Goal: Information Seeking & Learning: Check status

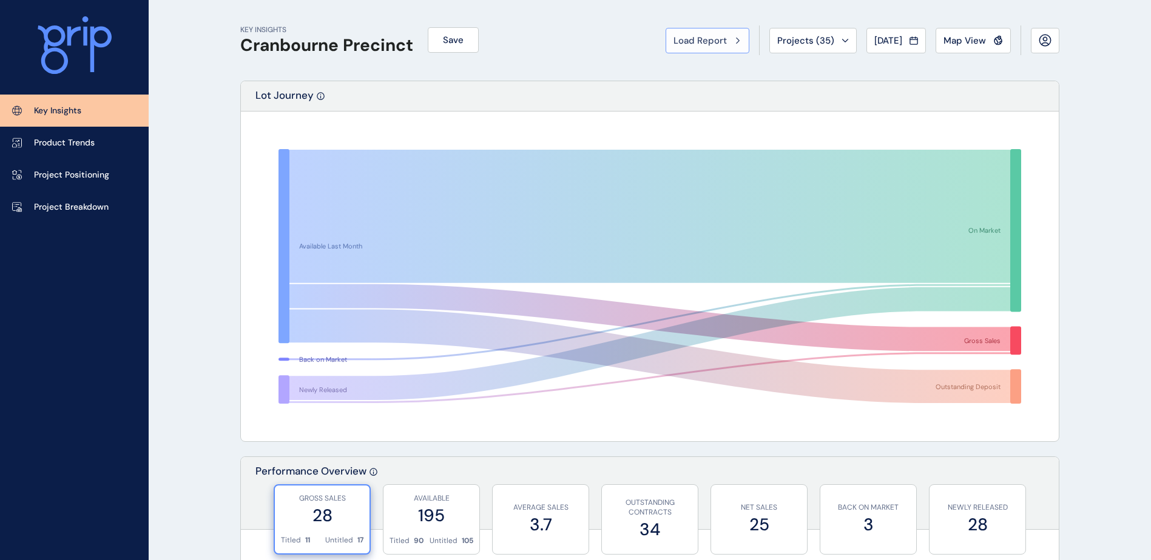
click at [707, 42] on span "Load Report" at bounding box center [699, 41] width 53 height 12
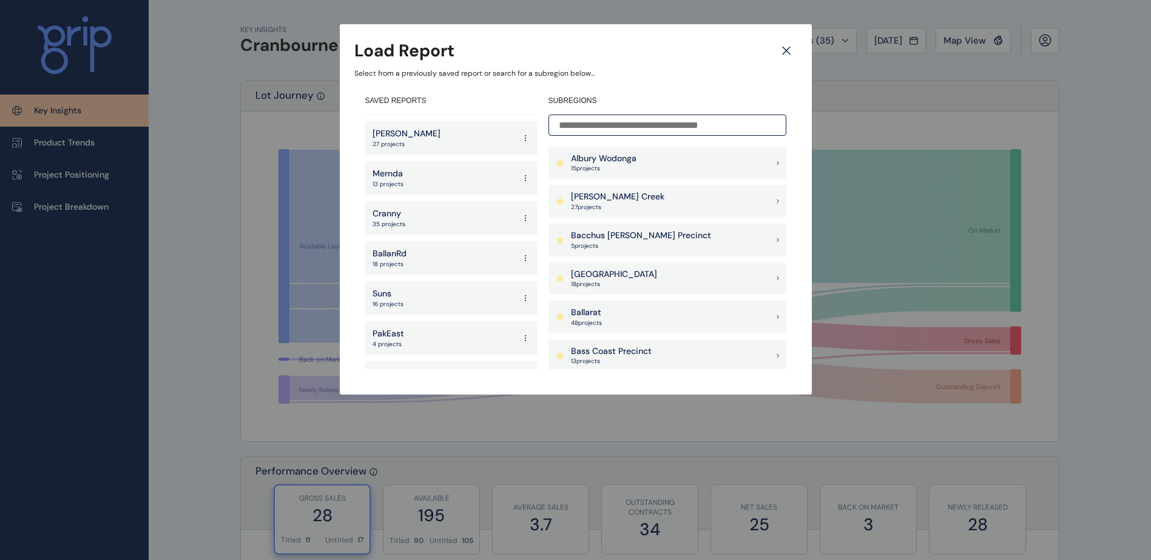
scroll to position [59, 0]
click at [427, 270] on div "Suns 16 projects" at bounding box center [451, 272] width 172 height 34
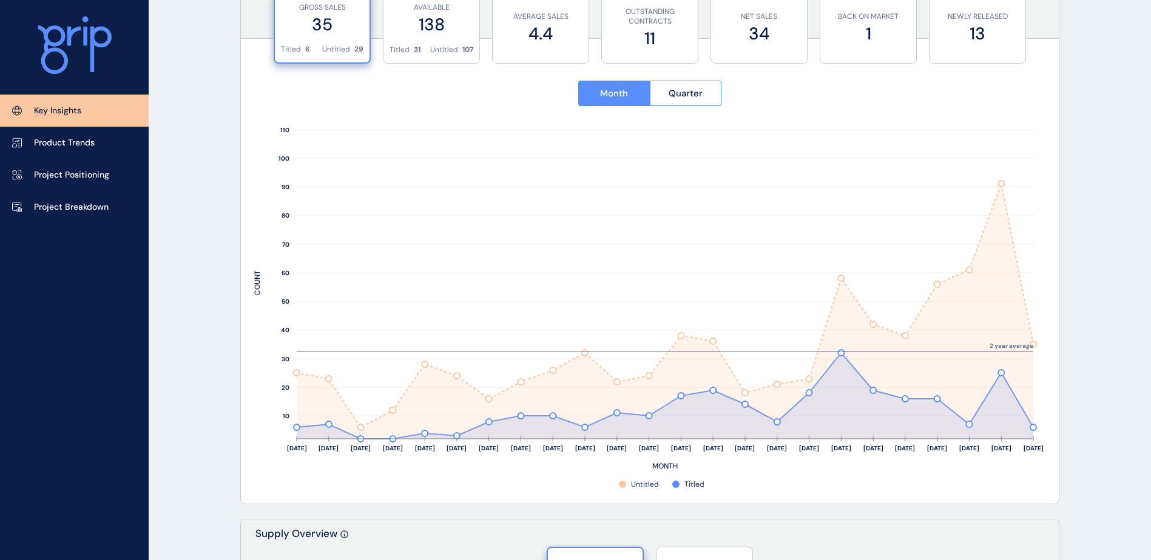
scroll to position [485, 0]
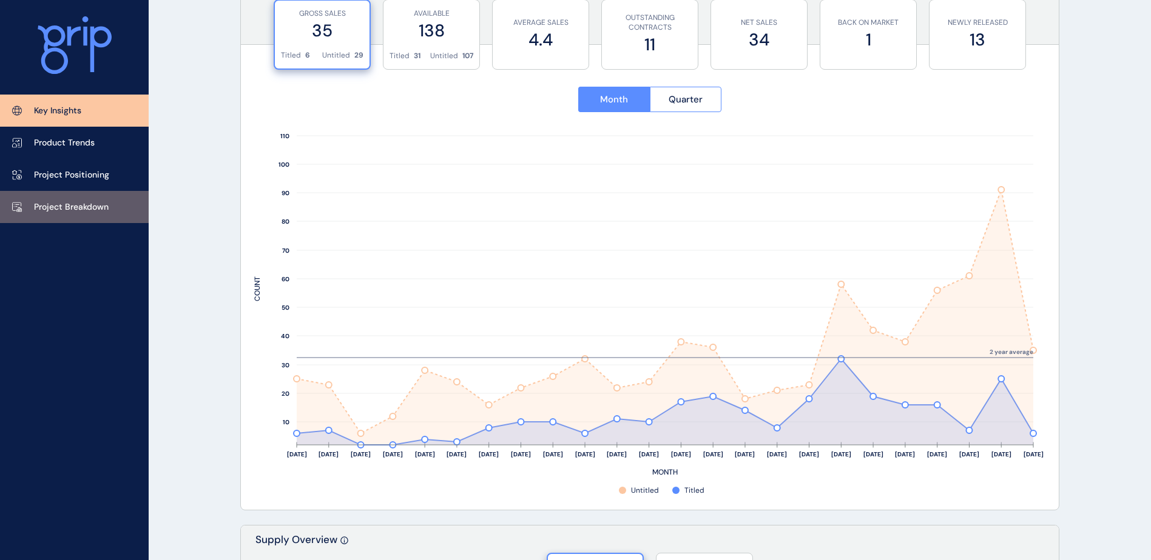
click at [73, 205] on p "Project Breakdown" at bounding box center [71, 207] width 75 height 12
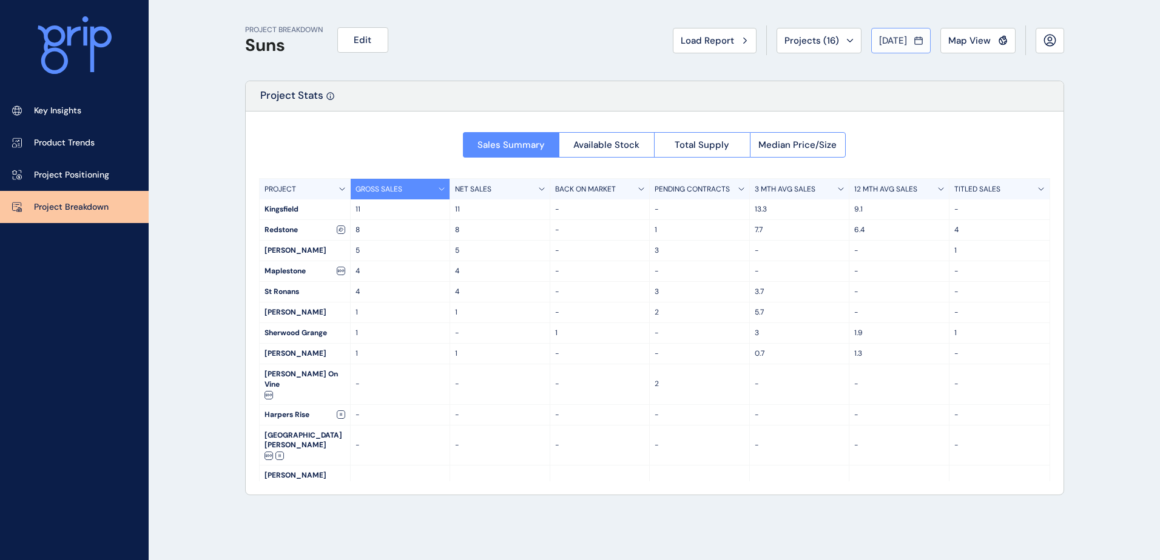
click at [879, 52] on button "[DATE]" at bounding box center [900, 40] width 59 height 25
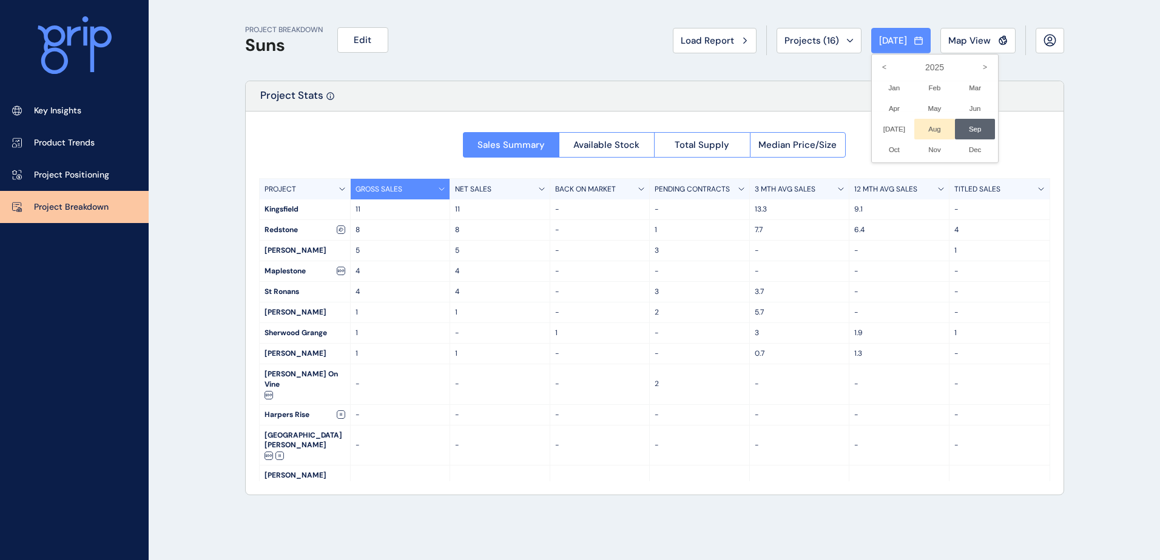
click at [918, 126] on li "Aug No report is available for this period. New months are usually published 5 …" at bounding box center [934, 129] width 41 height 21
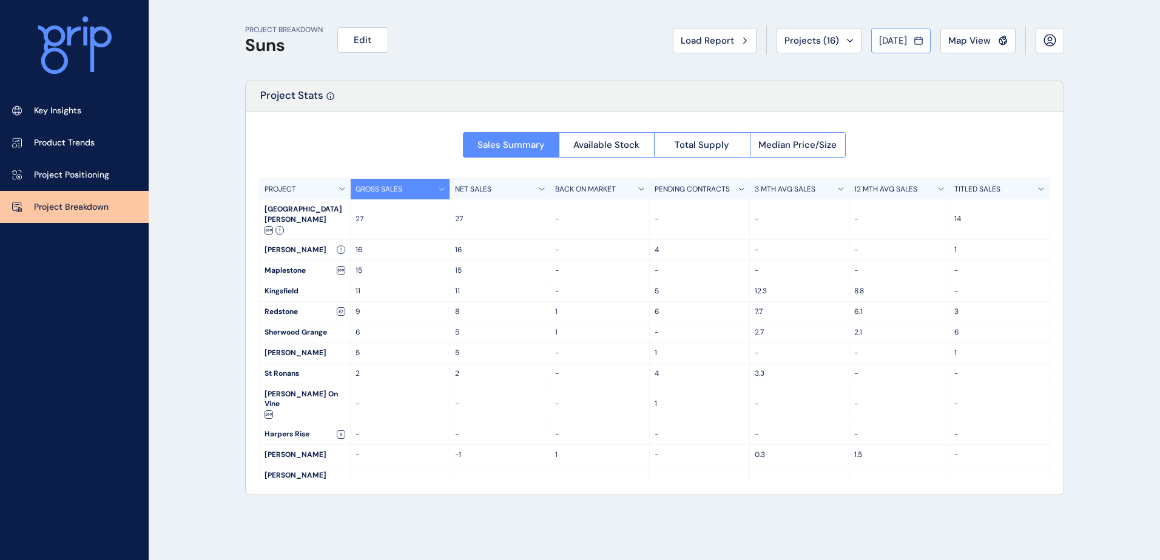
click at [914, 39] on icon at bounding box center [918, 41] width 8 height 12
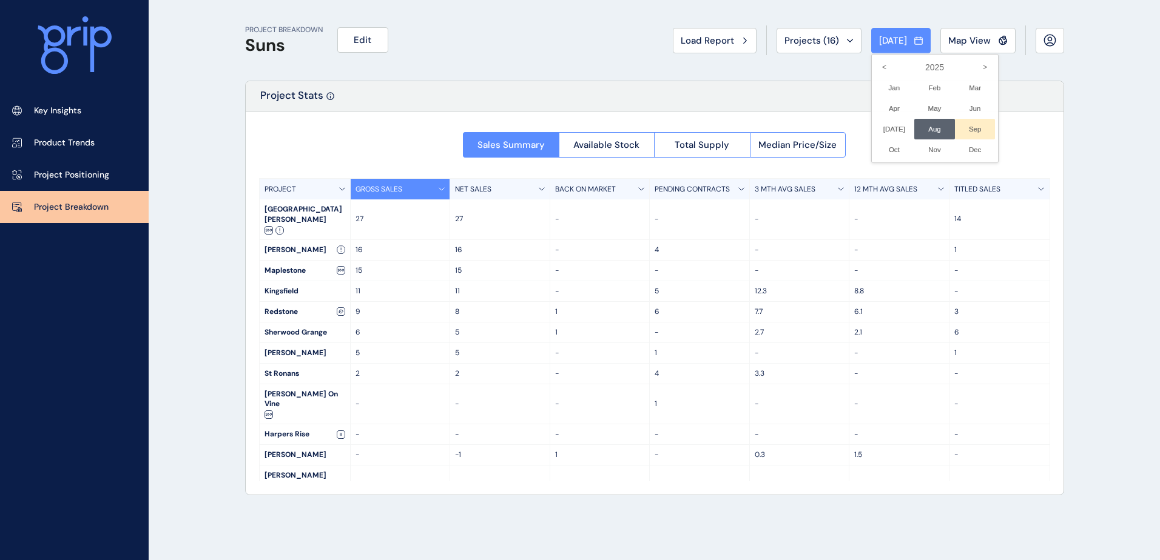
click at [963, 127] on li "Sep No report is available for this period. New months are usually published 5 …" at bounding box center [975, 129] width 41 height 21
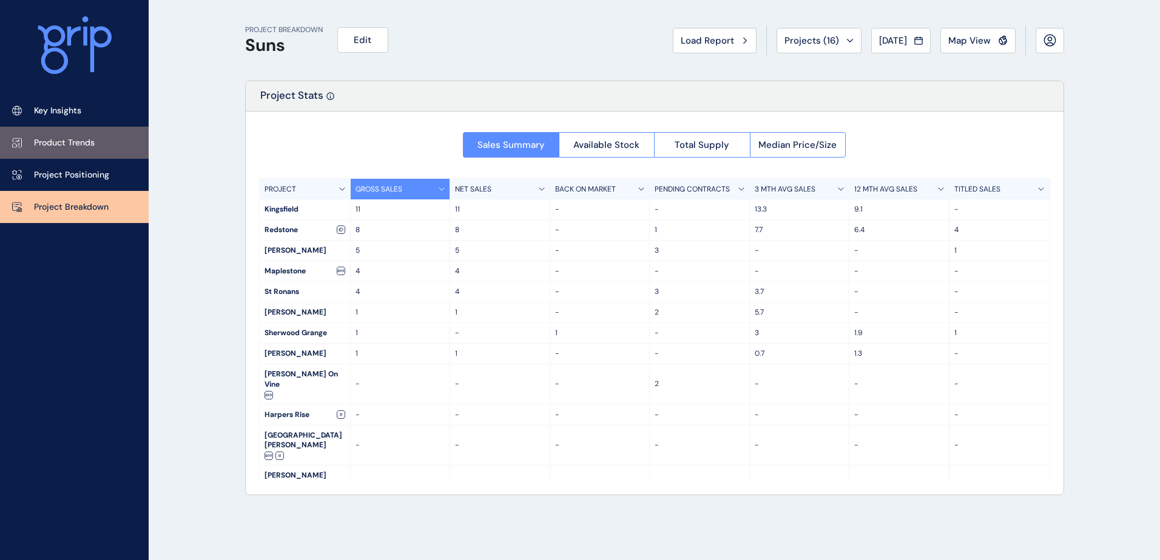
click at [75, 141] on p "Product Trends" at bounding box center [64, 143] width 61 height 12
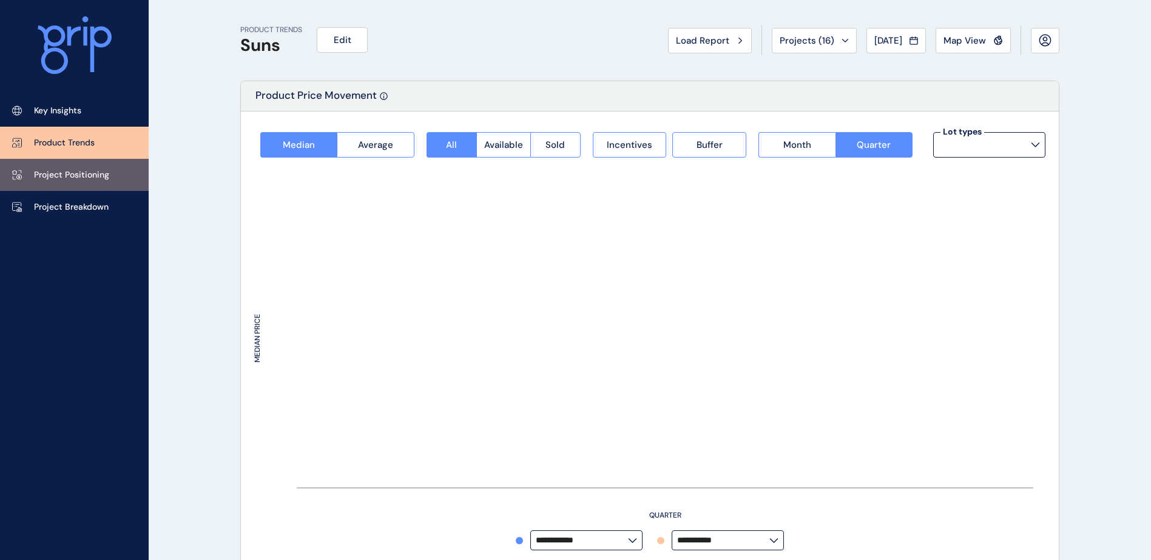
type input "**********"
click at [93, 171] on p "Project Positioning" at bounding box center [71, 175] width 75 height 12
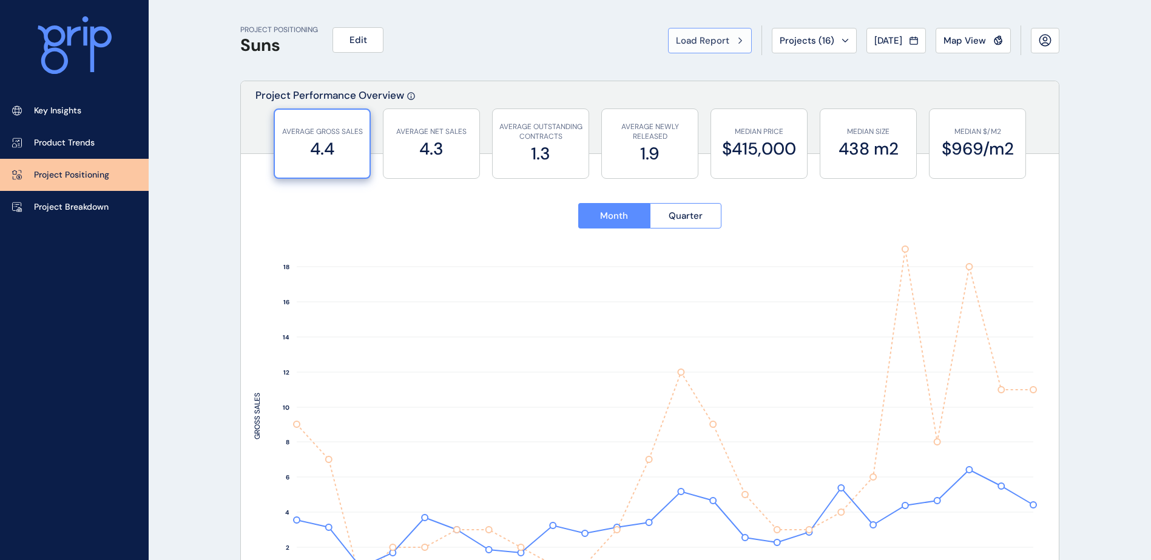
click at [701, 48] on button "Load Report" at bounding box center [710, 40] width 84 height 25
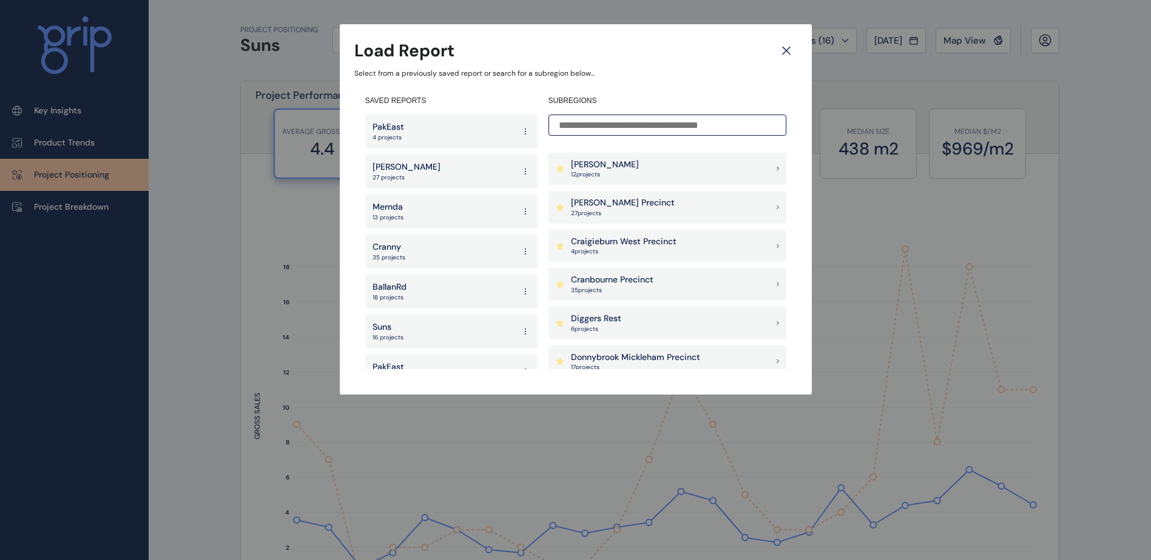
scroll to position [303, 0]
click at [642, 247] on p "Craigieburn West Precinct" at bounding box center [624, 241] width 106 height 12
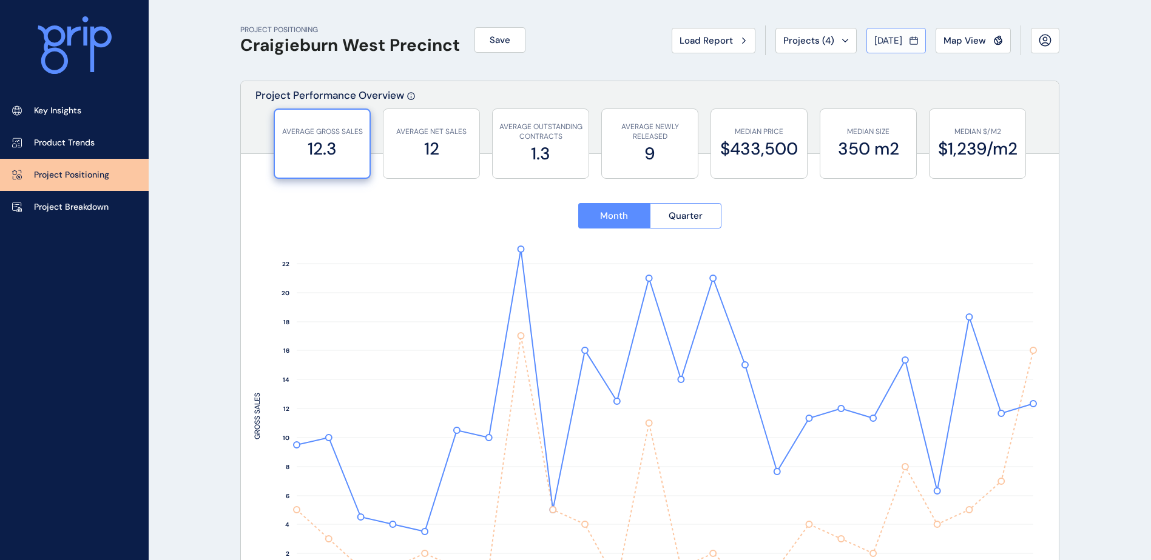
click at [889, 32] on button "[DATE]" at bounding box center [895, 40] width 59 height 25
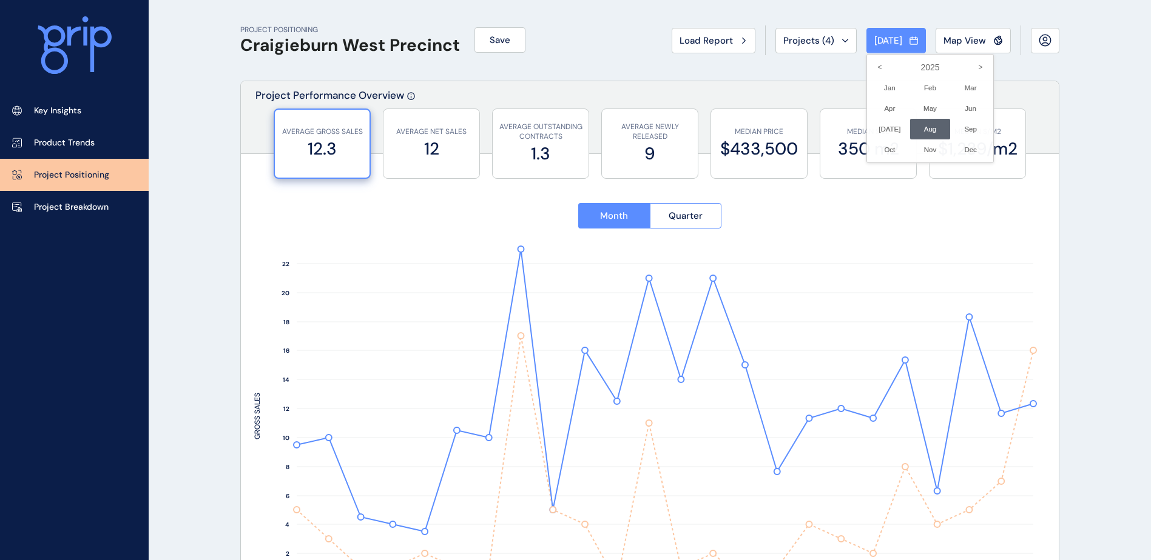
click at [815, 66] on div at bounding box center [575, 280] width 1151 height 560
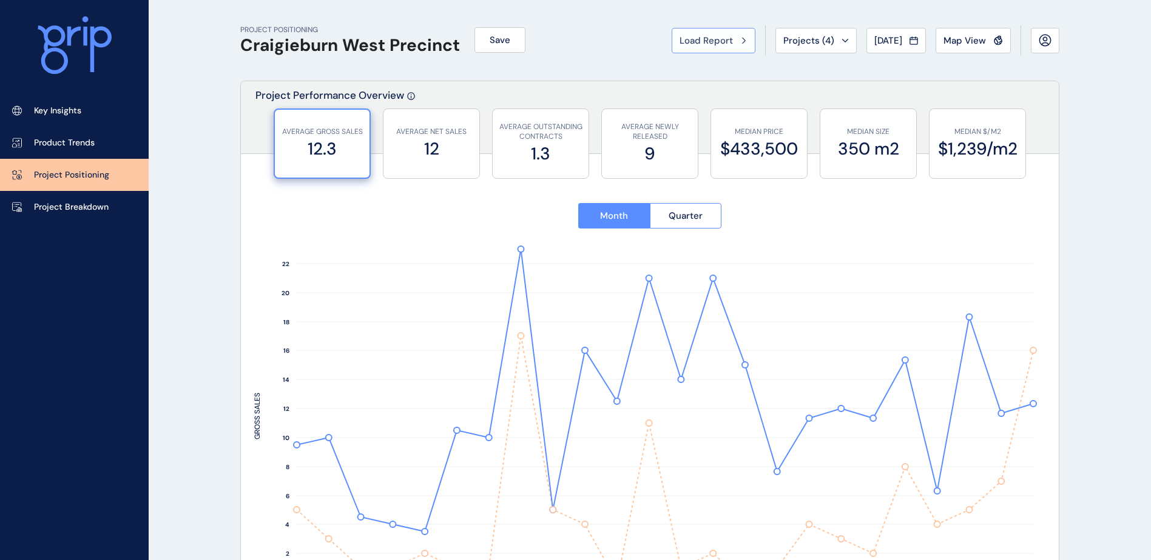
click at [705, 47] on button "Load Report" at bounding box center [713, 40] width 84 height 25
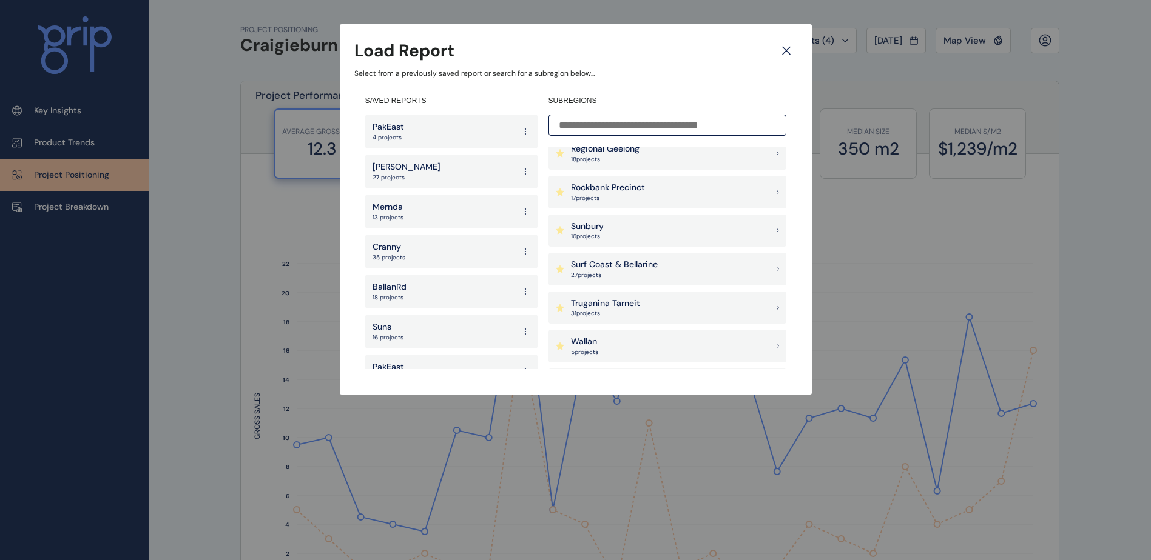
scroll to position [1031, 0]
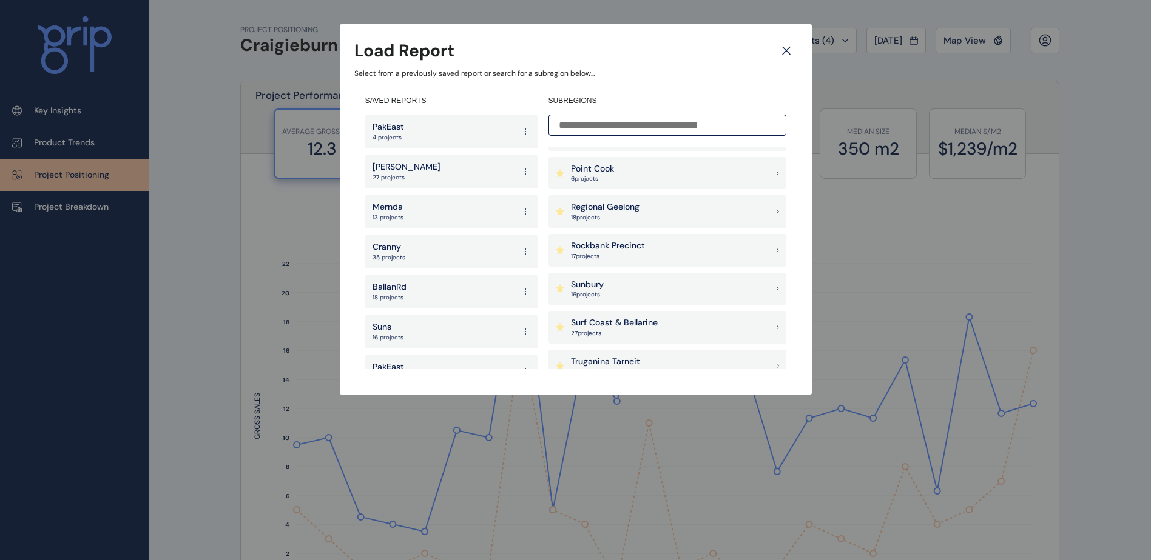
click at [634, 281] on div "Sunbury 16 project s" at bounding box center [667, 289] width 238 height 33
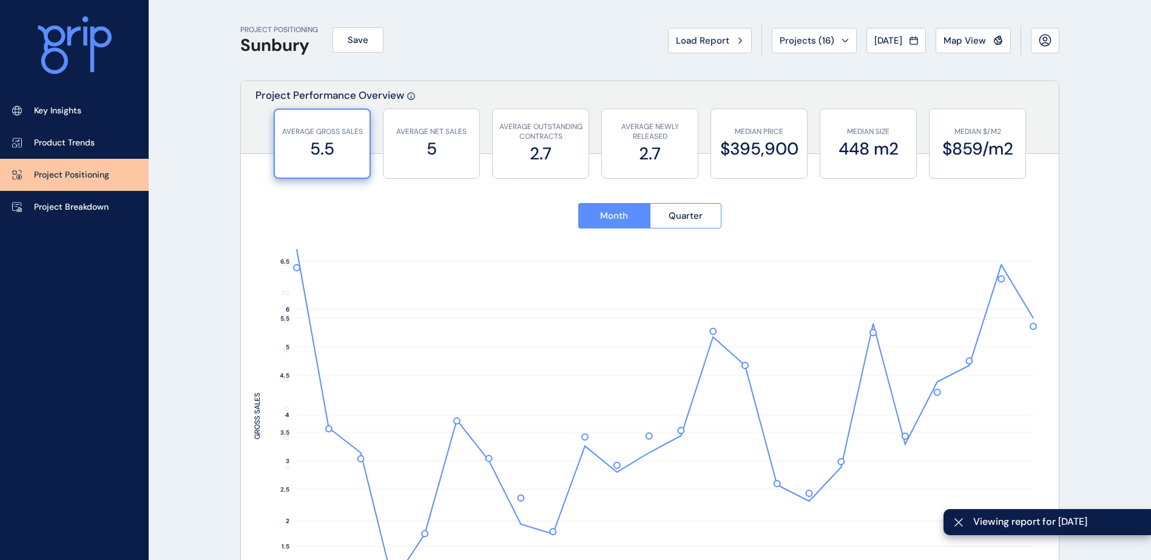
type input "**********"
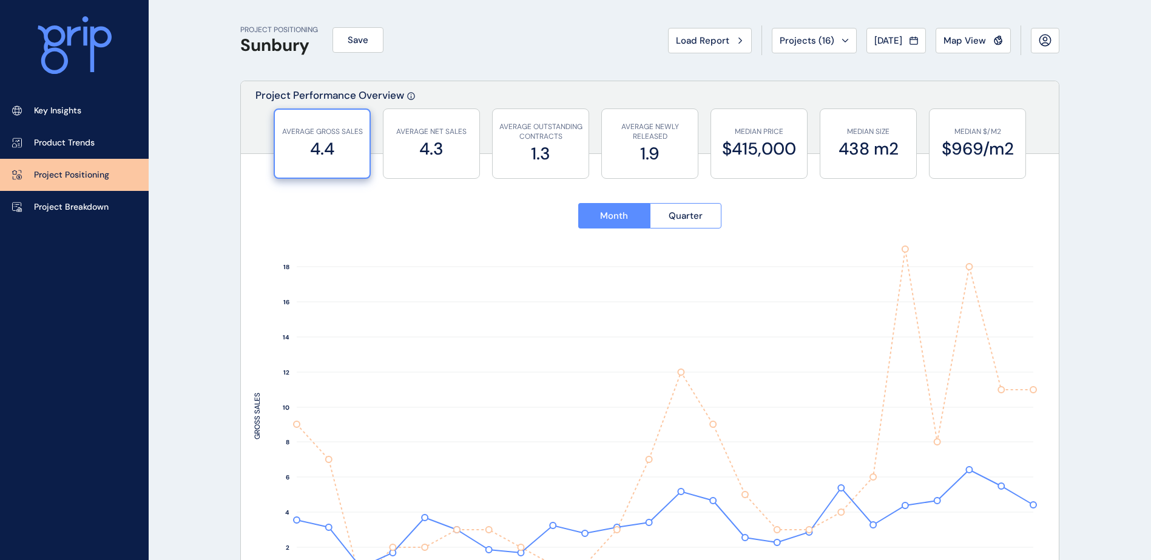
drag, startPoint x: 1086, startPoint y: 462, endPoint x: 1100, endPoint y: 355, distance: 108.3
